Goal: Task Accomplishment & Management: Manage account settings

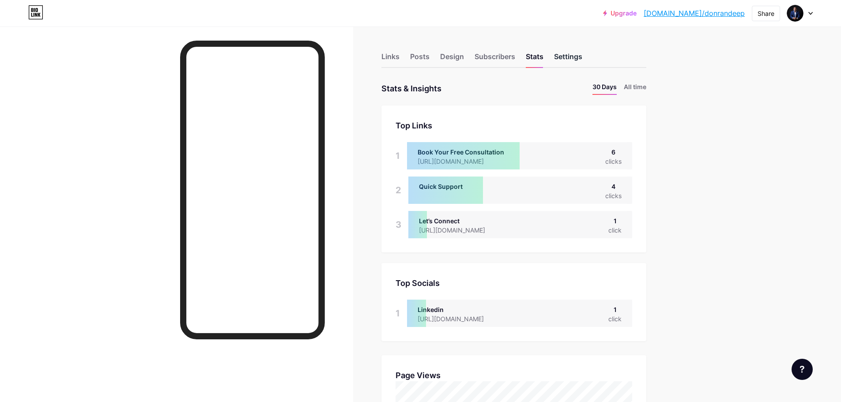
click at [565, 56] on div "Settings" at bounding box center [568, 59] width 28 height 16
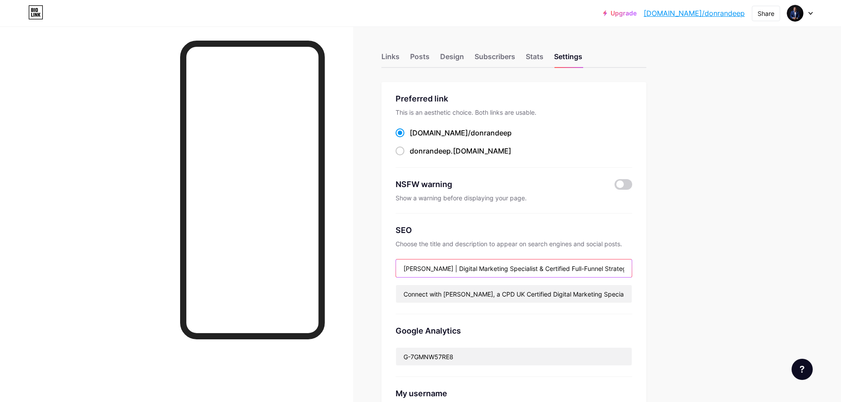
click at [408, 271] on input "[PERSON_NAME] | Digital Marketing Specialist & Certified Full-Funnel Strategist" at bounding box center [514, 269] width 236 height 18
drag, startPoint x: 470, startPoint y: 264, endPoint x: 448, endPoint y: 266, distance: 22.1
click at [448, 266] on input "[PERSON_NAME] | Digital Marketing Specialist & Certified Full-Funnel Strategist" at bounding box center [514, 269] width 236 height 18
click at [449, 266] on input "[PERSON_NAME] | Digital Marketing Specialist & Certified Full-Funnel Strategist" at bounding box center [514, 269] width 236 height 18
click at [449, 267] on input "[PERSON_NAME] | Digital Marketing Specialist & Certified Full-Funnel Strategist" at bounding box center [514, 269] width 236 height 18
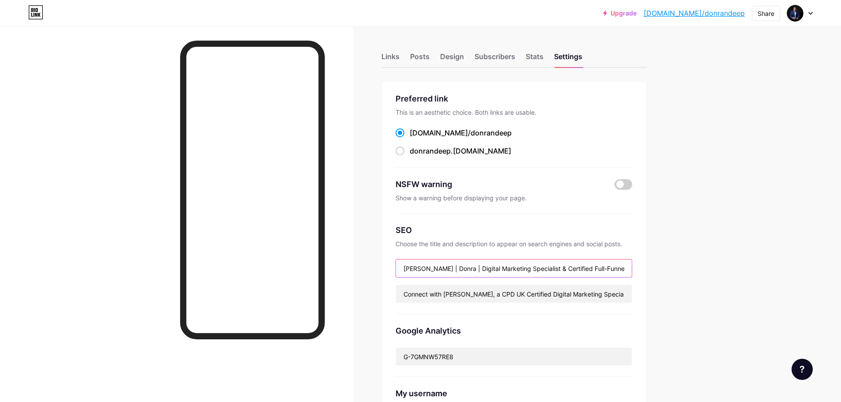
click at [445, 272] on input "[PERSON_NAME] | Donra | Digital Marketing Specialist & Certified Full-Funnel St…" at bounding box center [514, 269] width 236 height 18
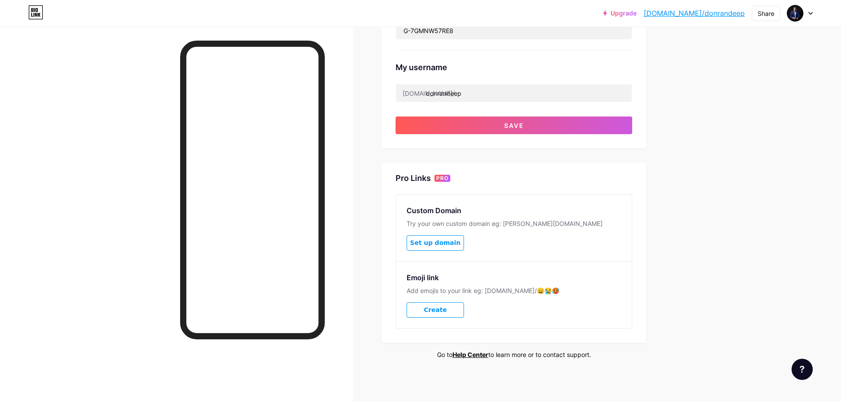
scroll to position [327, 0]
type input "[PERSON_NAME] | Donra | Digital Marketing Specialist & Certified Full-Funnel St…"
click at [524, 121] on span "Save" at bounding box center [514, 125] width 20 height 8
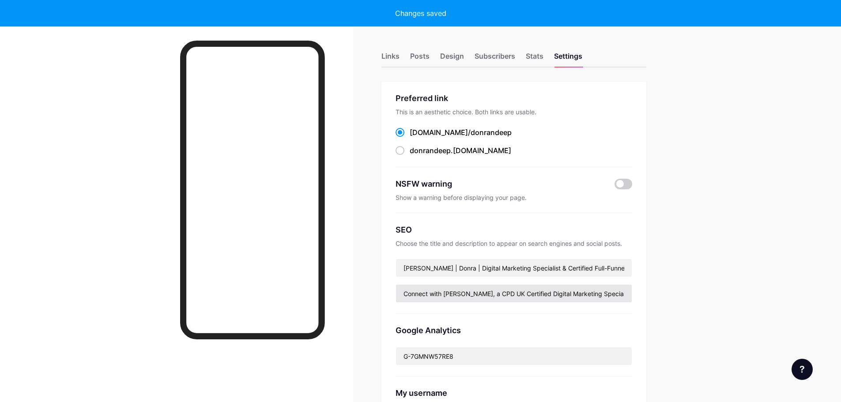
scroll to position [0, 0]
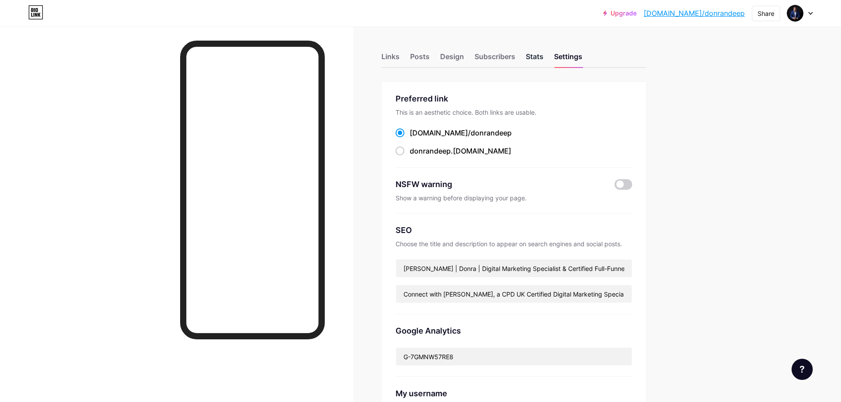
click at [535, 51] on div "Stats" at bounding box center [535, 59] width 18 height 16
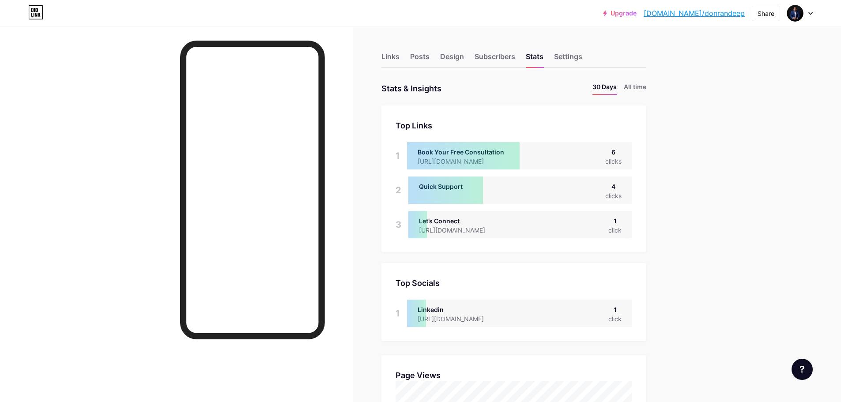
scroll to position [402, 841]
click at [492, 55] on div "Subscribers" at bounding box center [495, 59] width 41 height 16
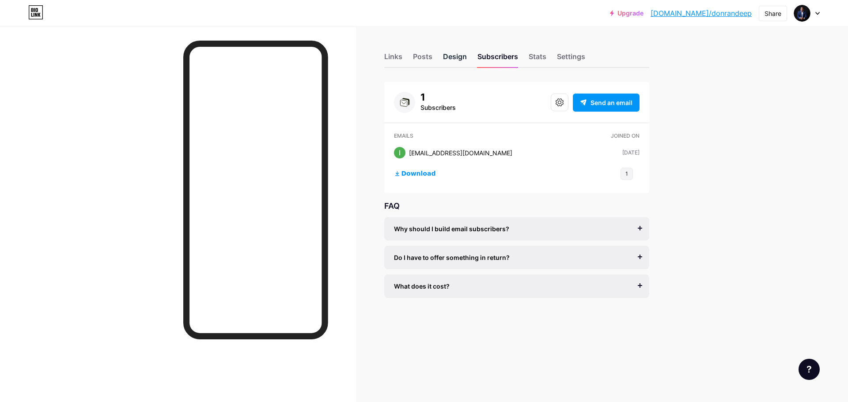
click at [454, 64] on div "Design" at bounding box center [455, 59] width 24 height 16
click at [418, 56] on div "Posts" at bounding box center [422, 59] width 19 height 16
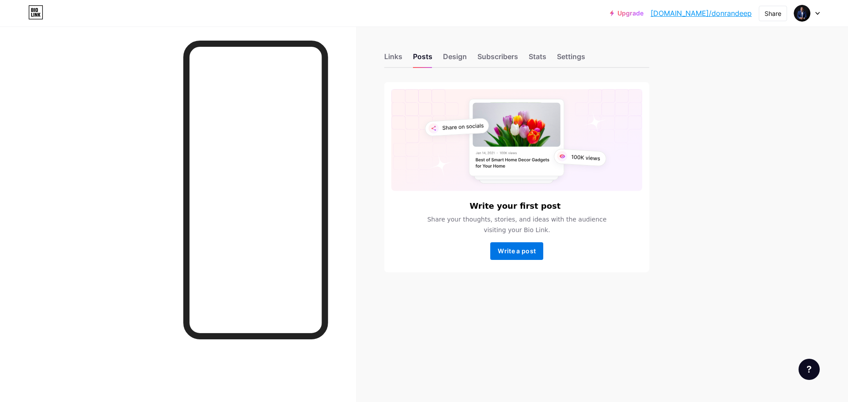
click at [524, 252] on span "Write a post" at bounding box center [517, 251] width 38 height 8
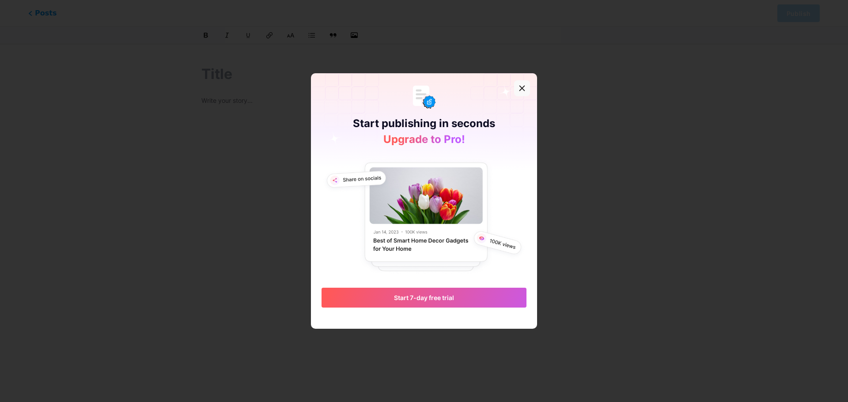
click at [521, 88] on icon at bounding box center [522, 88] width 5 height 5
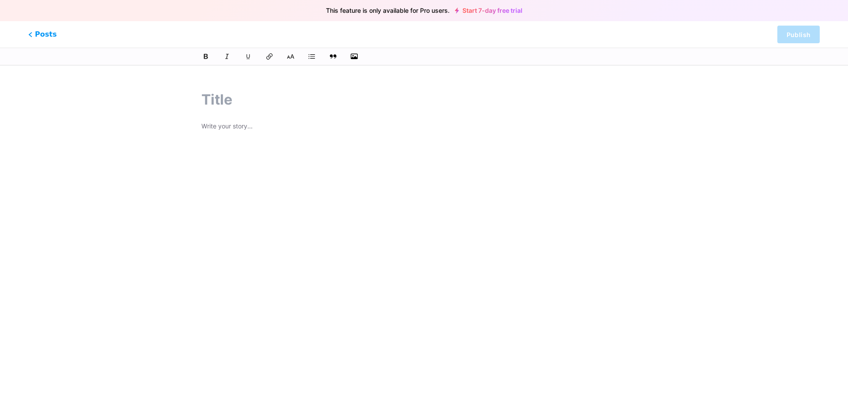
drag, startPoint x: 34, startPoint y: 36, endPoint x: 34, endPoint y: 129, distance: 93.1
click at [34, 129] on div "This feature is only available for Pro users. Start 7-day free trial Posts Publ…" at bounding box center [424, 217] width 848 height 277
click at [42, 109] on div "This feature is only available for Pro users. Start 7-day free trial Posts Publ…" at bounding box center [424, 217] width 848 height 277
click at [34, 33] on span "Posts" at bounding box center [42, 34] width 31 height 11
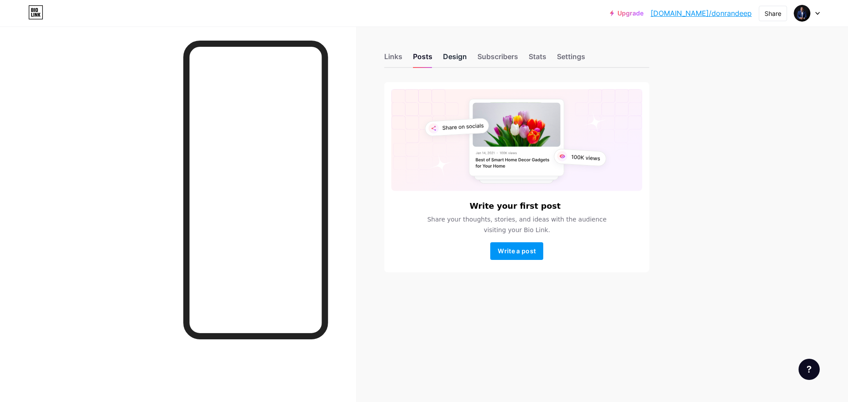
click at [458, 61] on div "Design" at bounding box center [455, 59] width 24 height 16
